Goal: Find specific page/section: Find specific page/section

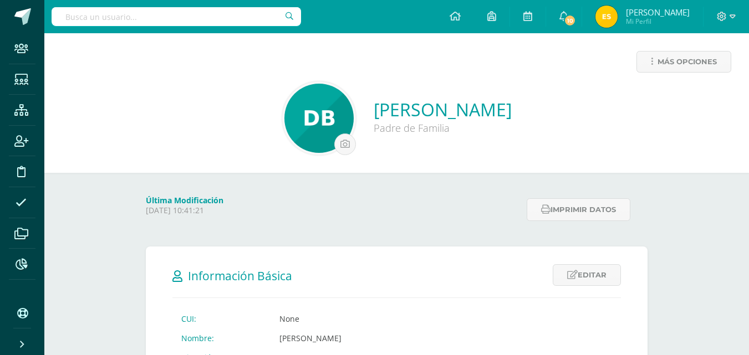
click at [96, 18] on input "text" at bounding box center [176, 16] width 249 height 19
click at [154, 17] on input "[PERSON_NAME]" at bounding box center [176, 16] width 249 height 19
type input "genesis campos"
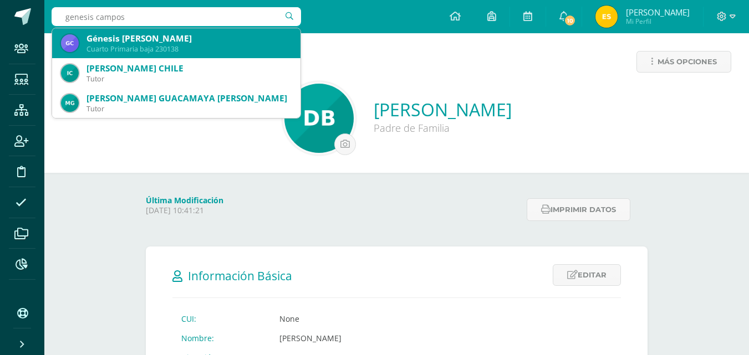
click at [158, 42] on div "Génesis [PERSON_NAME]" at bounding box center [188, 39] width 205 height 12
